Goal: Transaction & Acquisition: Obtain resource

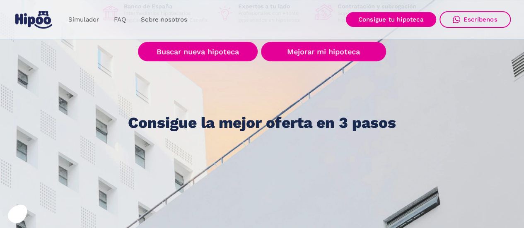
scroll to position [166, 0]
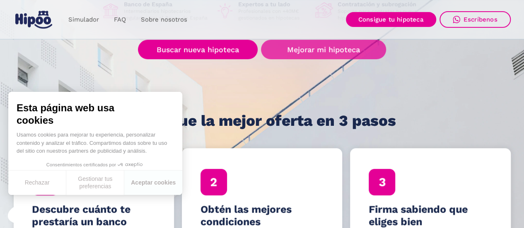
click at [345, 51] on link "Mejorar mi hipoteca" at bounding box center [323, 49] width 125 height 19
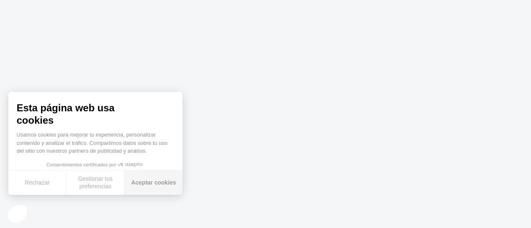
click at [145, 181] on button "Aceptar cookies" at bounding box center [153, 183] width 58 height 24
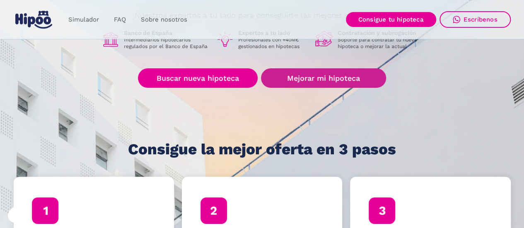
scroll to position [124, 0]
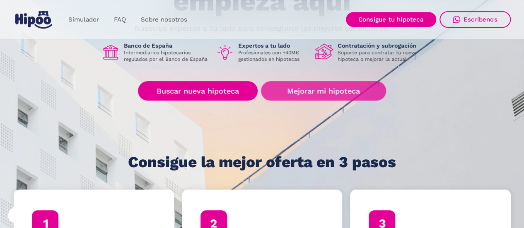
click at [339, 89] on link "Mejorar mi hipoteca" at bounding box center [323, 90] width 125 height 19
